Goal: Task Accomplishment & Management: Use online tool/utility

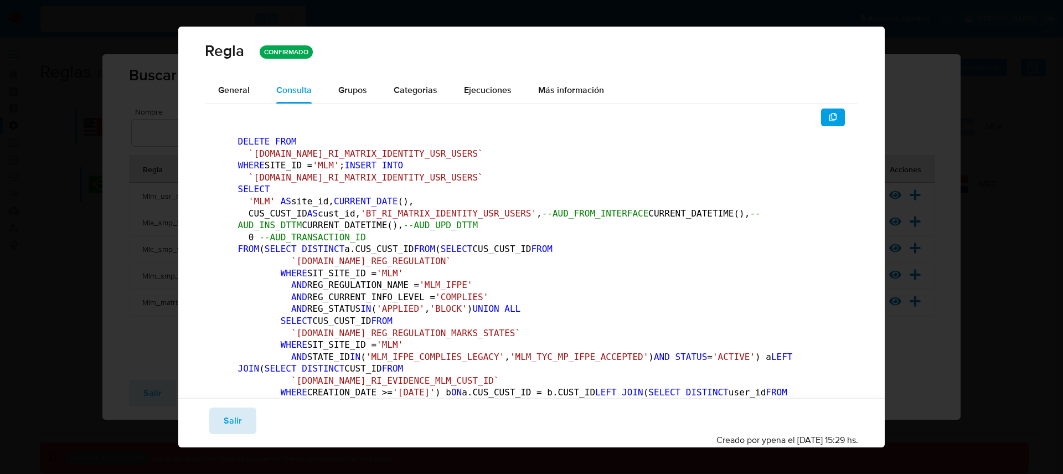
click at [252, 420] on button "Salir" at bounding box center [232, 420] width 47 height 27
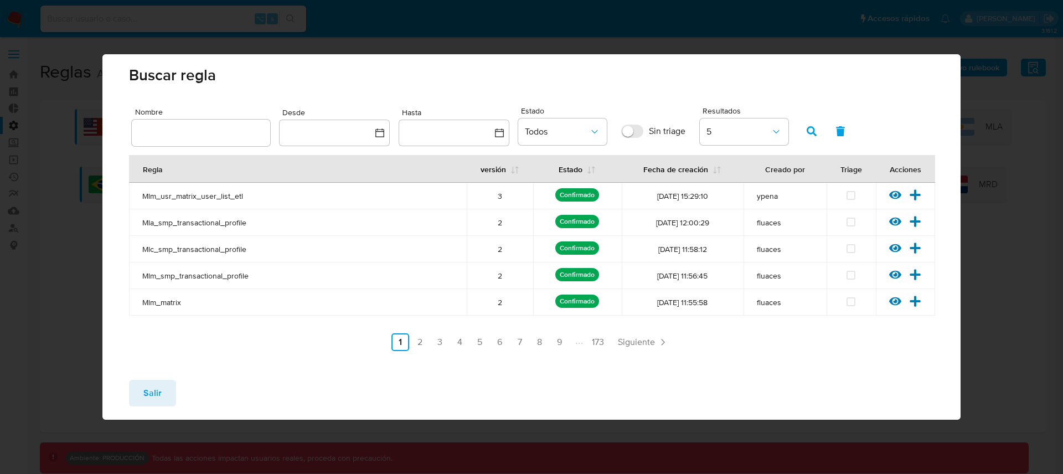
click at [490, 346] on ul "Anterior 1 2 3 4 5 6 7 8 9 173 Siguiente" at bounding box center [531, 342] width 805 height 18
click at [479, 341] on link "5" at bounding box center [480, 342] width 18 height 18
click at [917, 192] on icon at bounding box center [915, 195] width 12 height 12
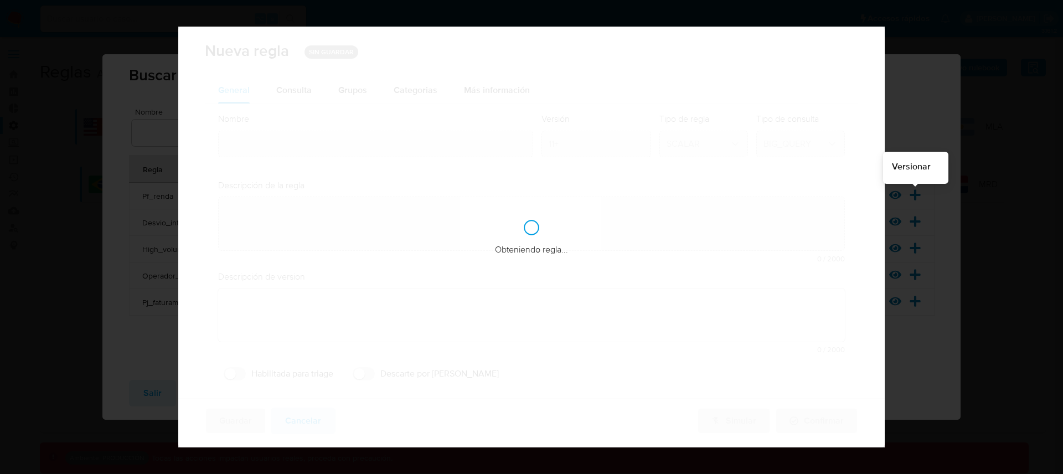
type input "Pf_renda"
type textarea "La regla monitorea los movimientos de fondos incompatibles con la capacidad fin…"
checkbox input "true"
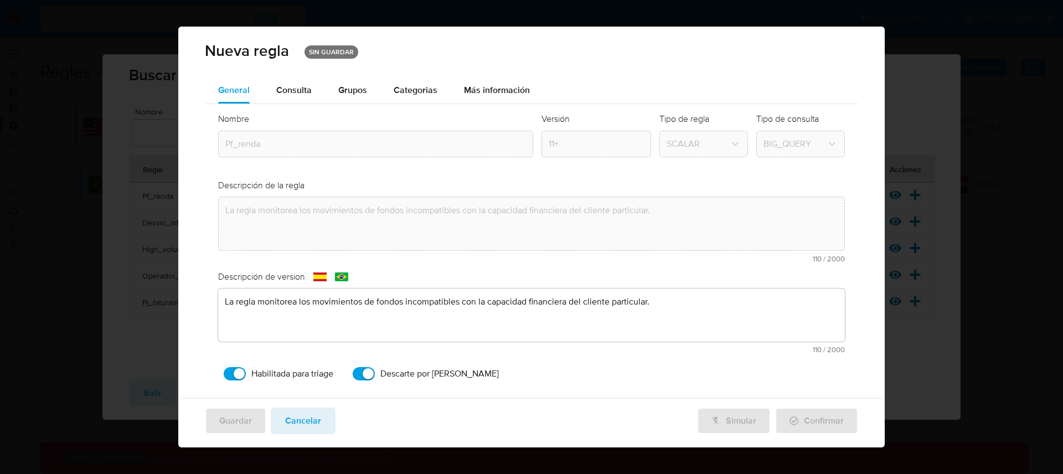
drag, startPoint x: 299, startPoint y: 423, endPoint x: 421, endPoint y: 393, distance: 125.9
click at [299, 423] on span "Cancelar" at bounding box center [303, 420] width 36 height 24
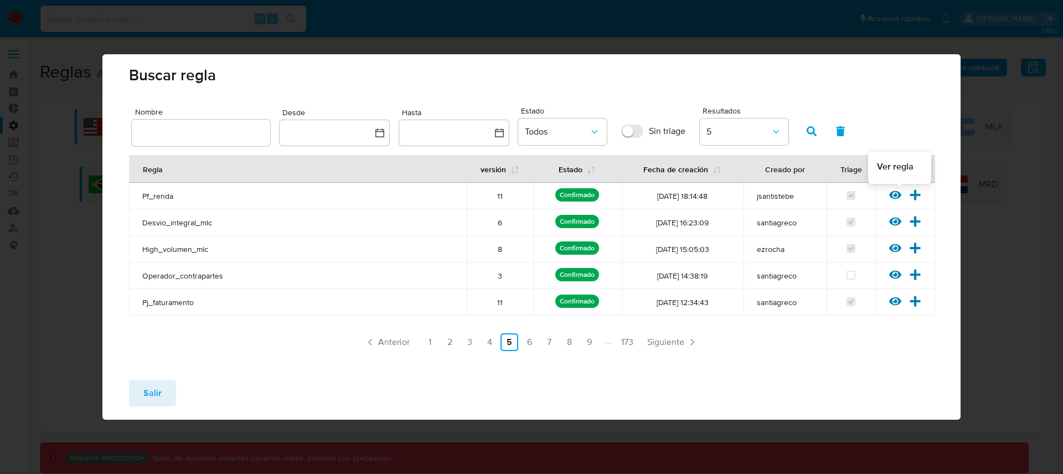
click at [900, 192] on icon at bounding box center [895, 195] width 12 height 12
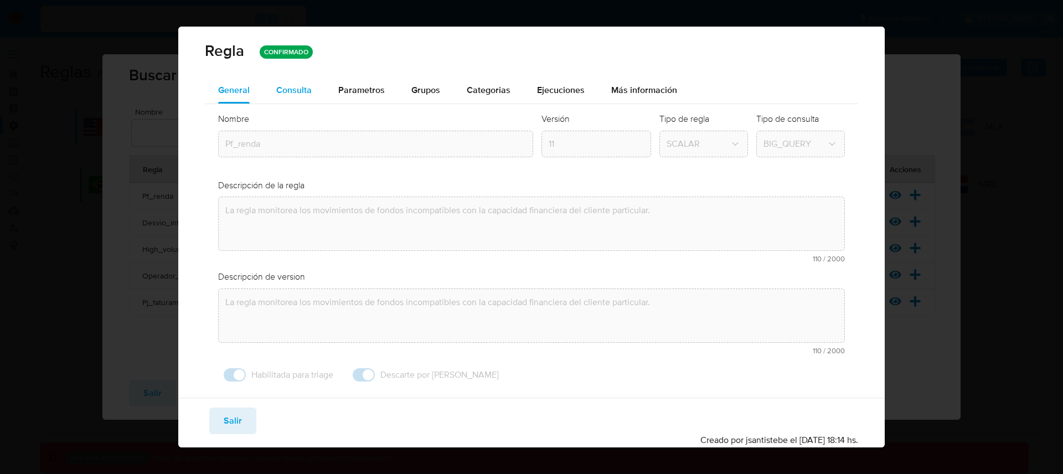
click at [308, 93] on span "Consulta" at bounding box center [293, 90] width 35 height 13
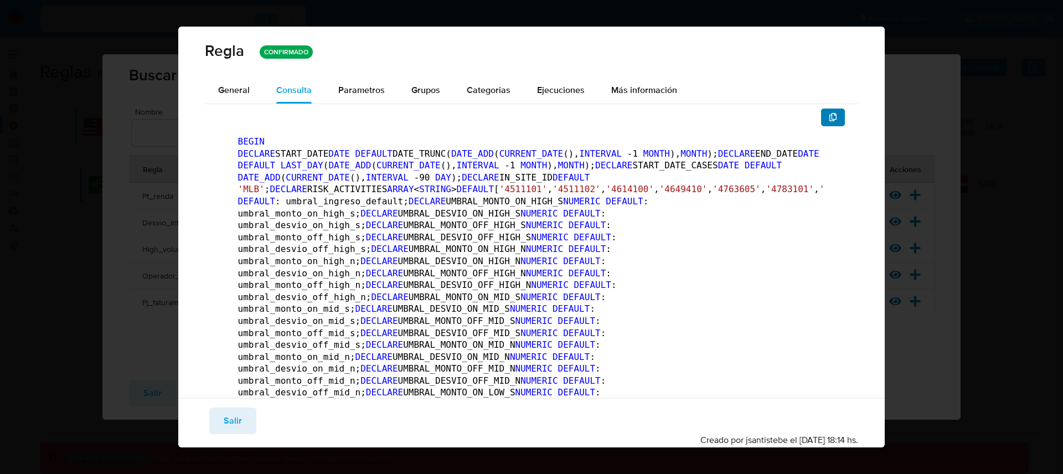
click at [829, 120] on icon "button" at bounding box center [833, 117] width 9 height 9
click at [224, 420] on span "Salir" at bounding box center [233, 420] width 18 height 24
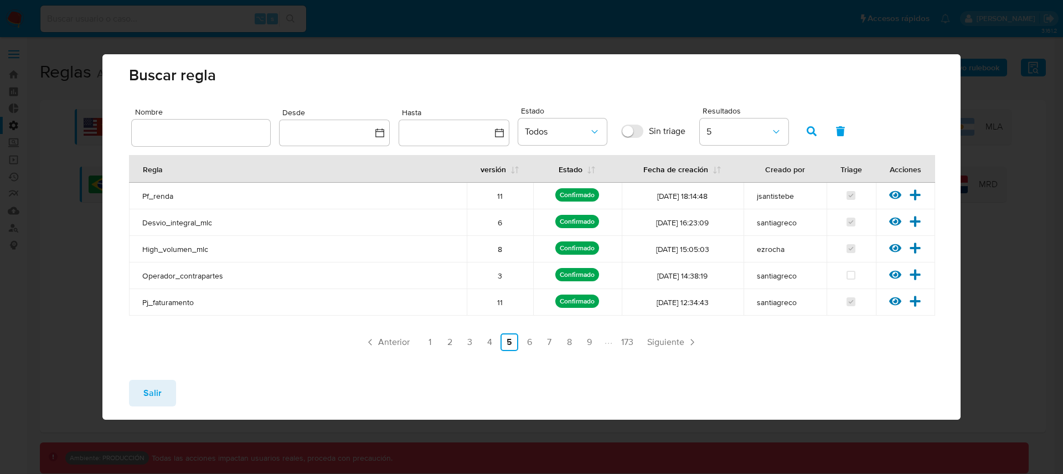
drag, startPoint x: 144, startPoint y: 390, endPoint x: 511, endPoint y: 270, distance: 385.4
click at [145, 389] on span "Salir" at bounding box center [152, 393] width 18 height 24
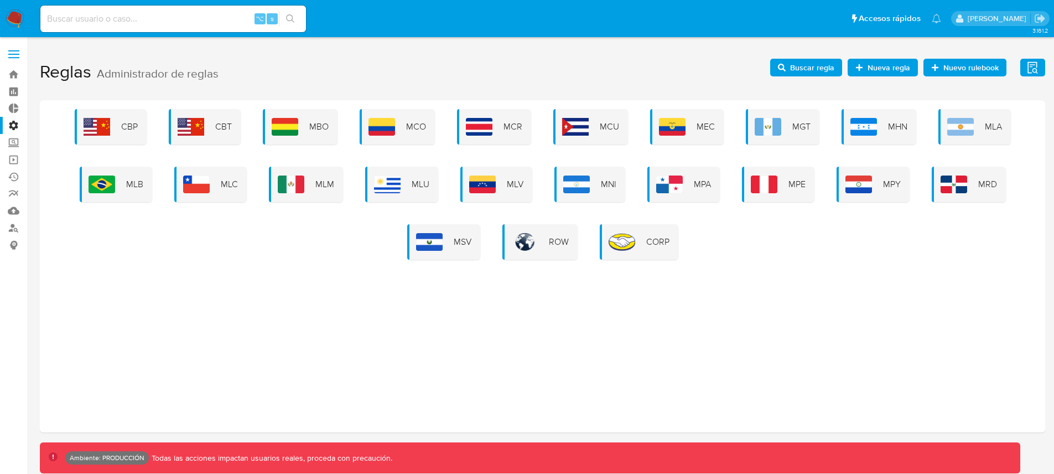
click at [871, 69] on span "Nueva regla" at bounding box center [889, 68] width 43 height 18
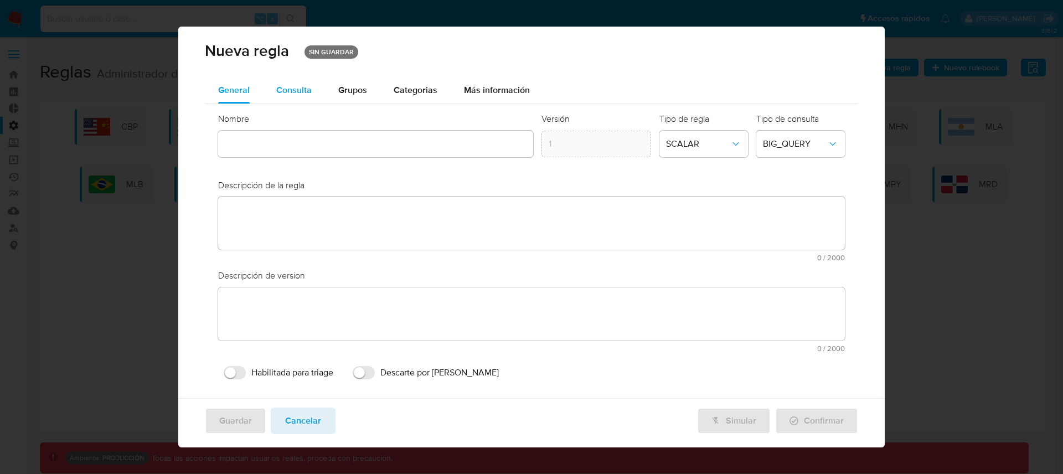
click at [291, 94] on span "Consulta" at bounding box center [293, 90] width 35 height 13
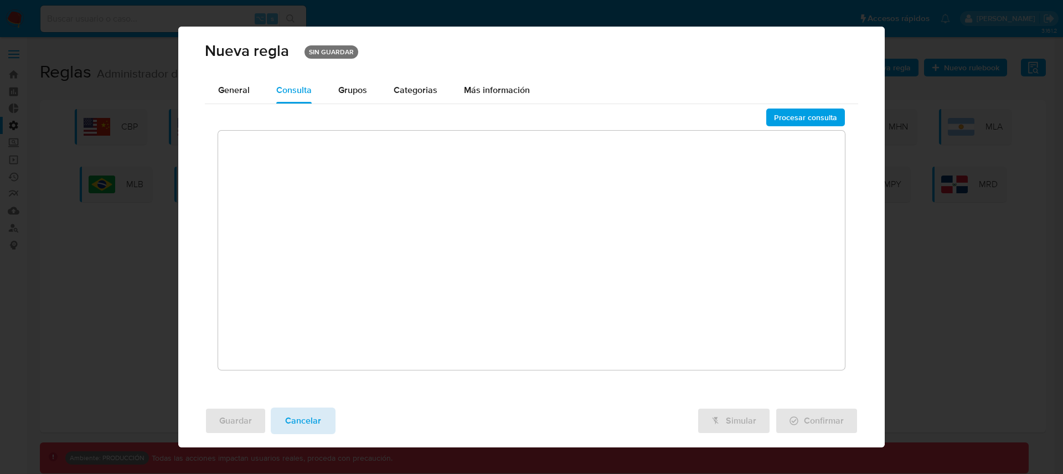
click at [304, 411] on span "Cancelar" at bounding box center [303, 420] width 36 height 24
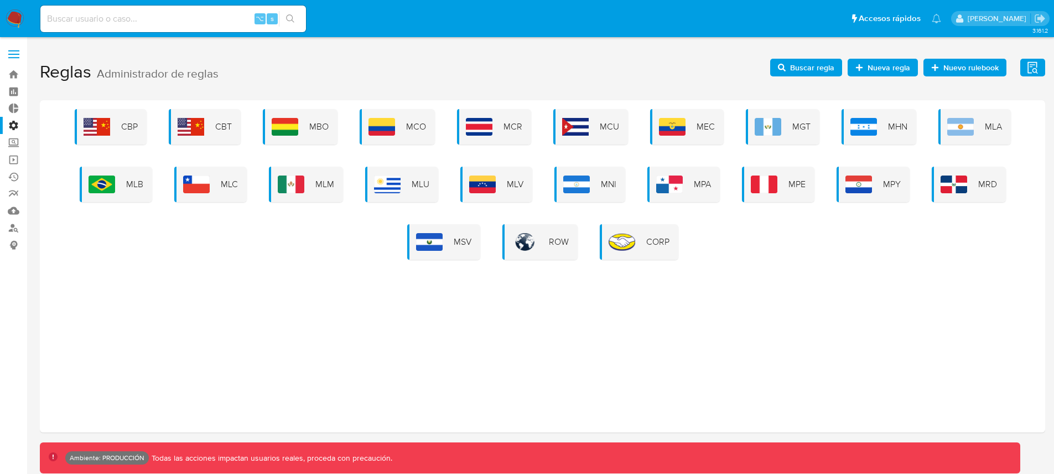
click at [832, 68] on span "Buscar regla" at bounding box center [812, 68] width 44 height 18
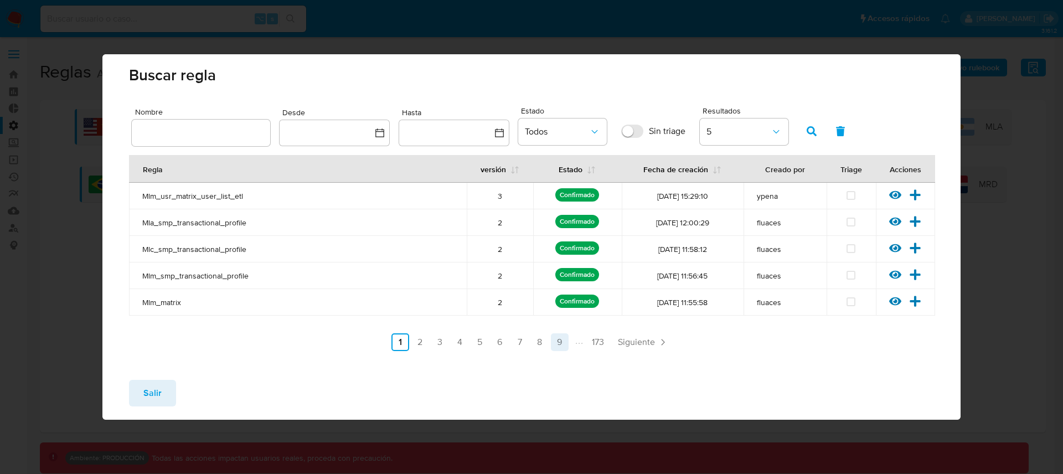
click at [562, 342] on link "9" at bounding box center [560, 342] width 18 height 18
click at [897, 273] on icon at bounding box center [895, 274] width 12 height 12
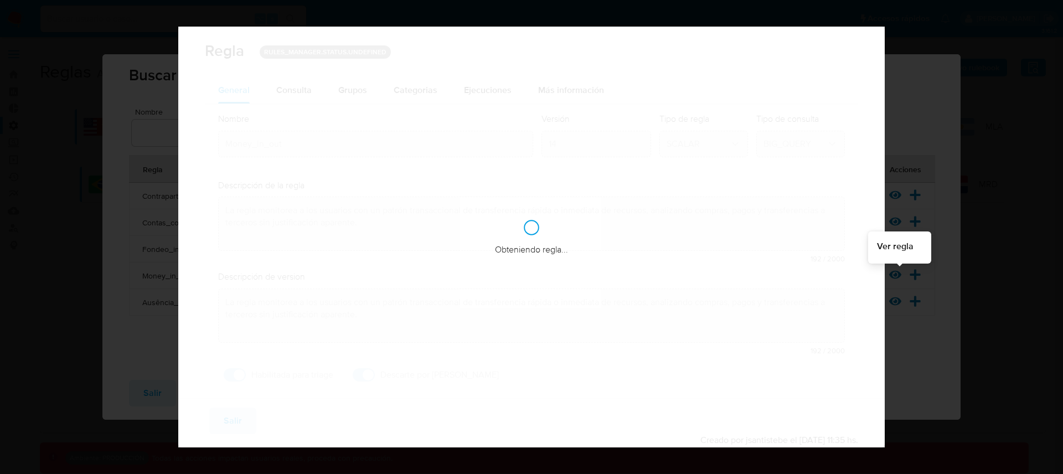
checkbox input "true"
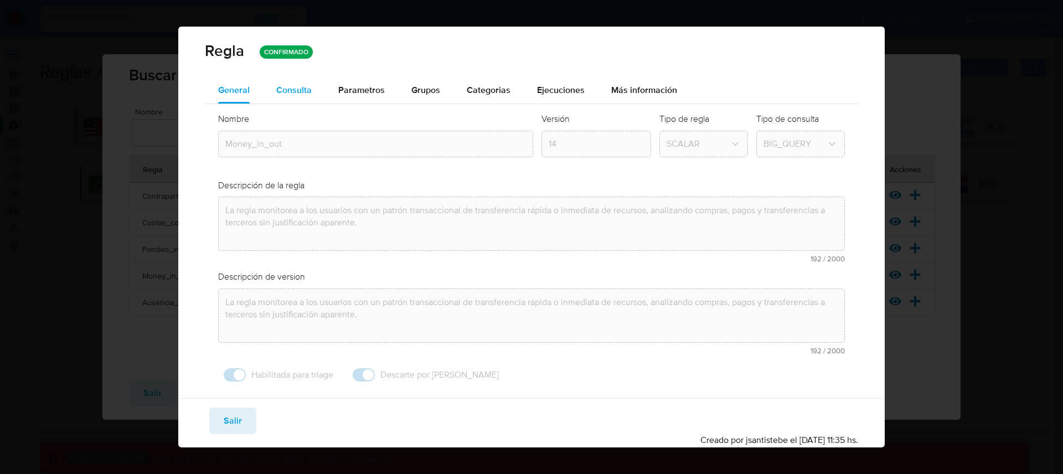
click at [291, 92] on span "Consulta" at bounding box center [293, 90] width 35 height 13
